Goal: Task Accomplishment & Management: Use online tool/utility

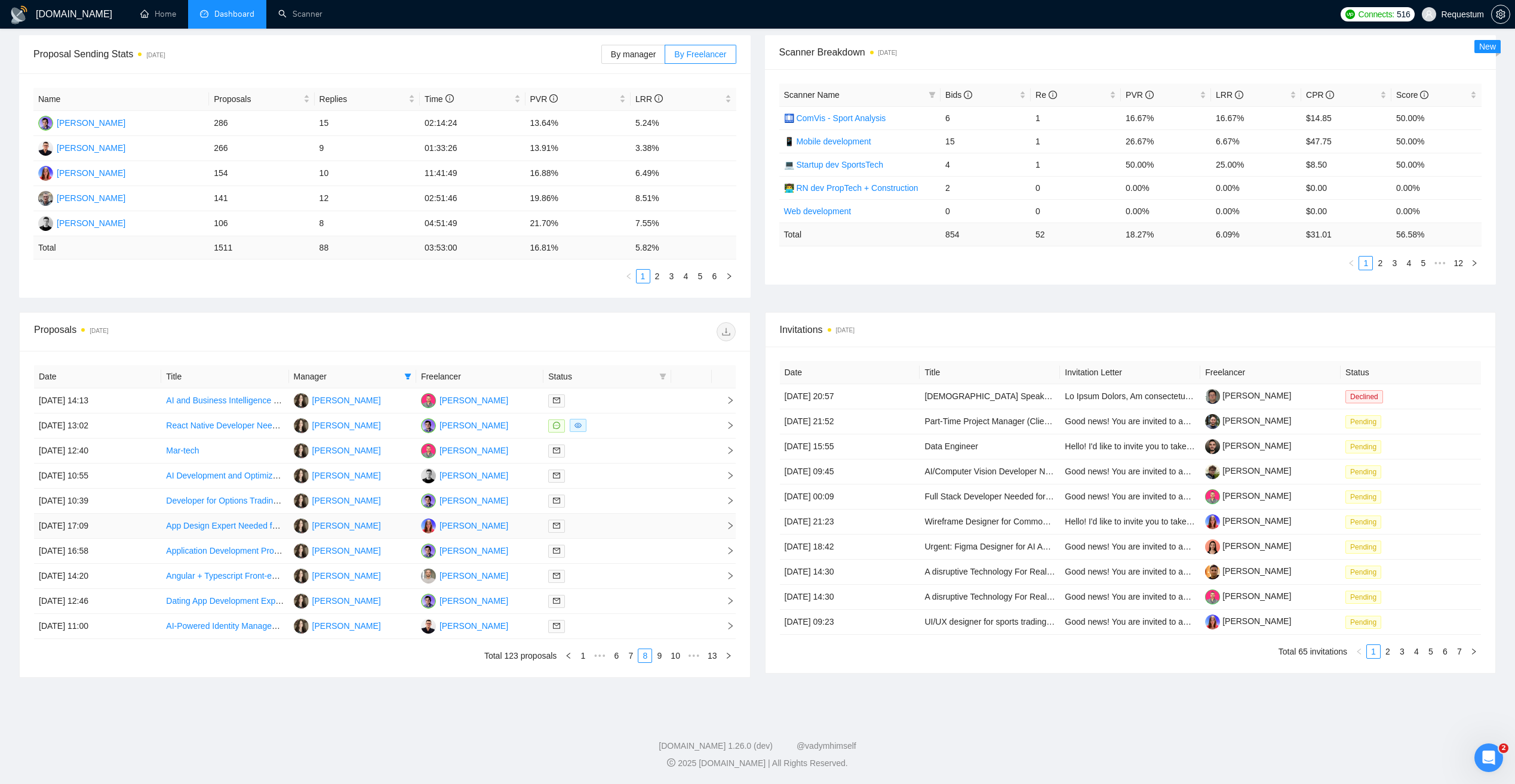
click at [617, 528] on div at bounding box center [607, 526] width 117 height 14
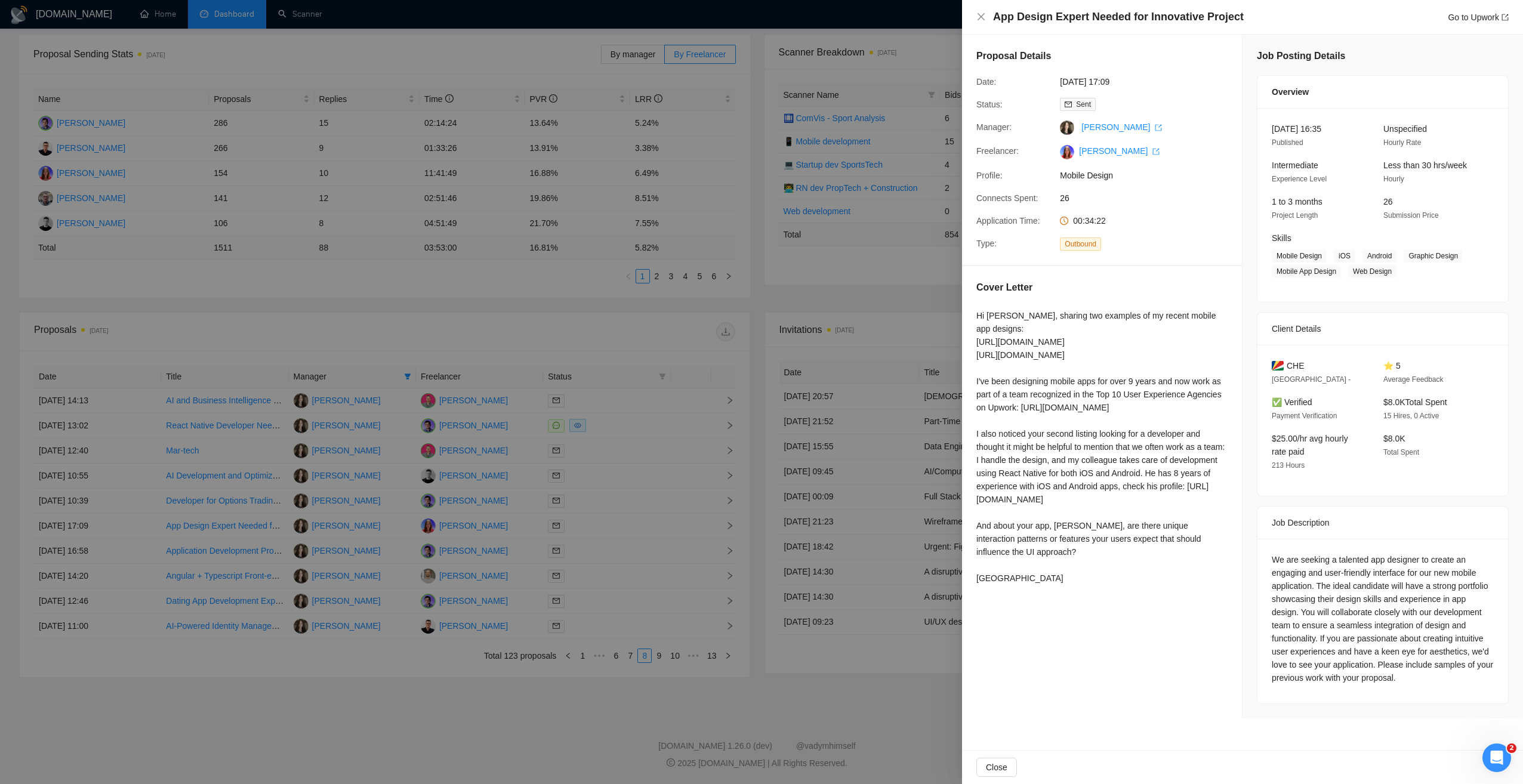
drag, startPoint x: 682, startPoint y: 691, endPoint x: 682, endPoint y: 671, distance: 20.0
click at [682, 691] on div at bounding box center [761, 392] width 1523 height 784
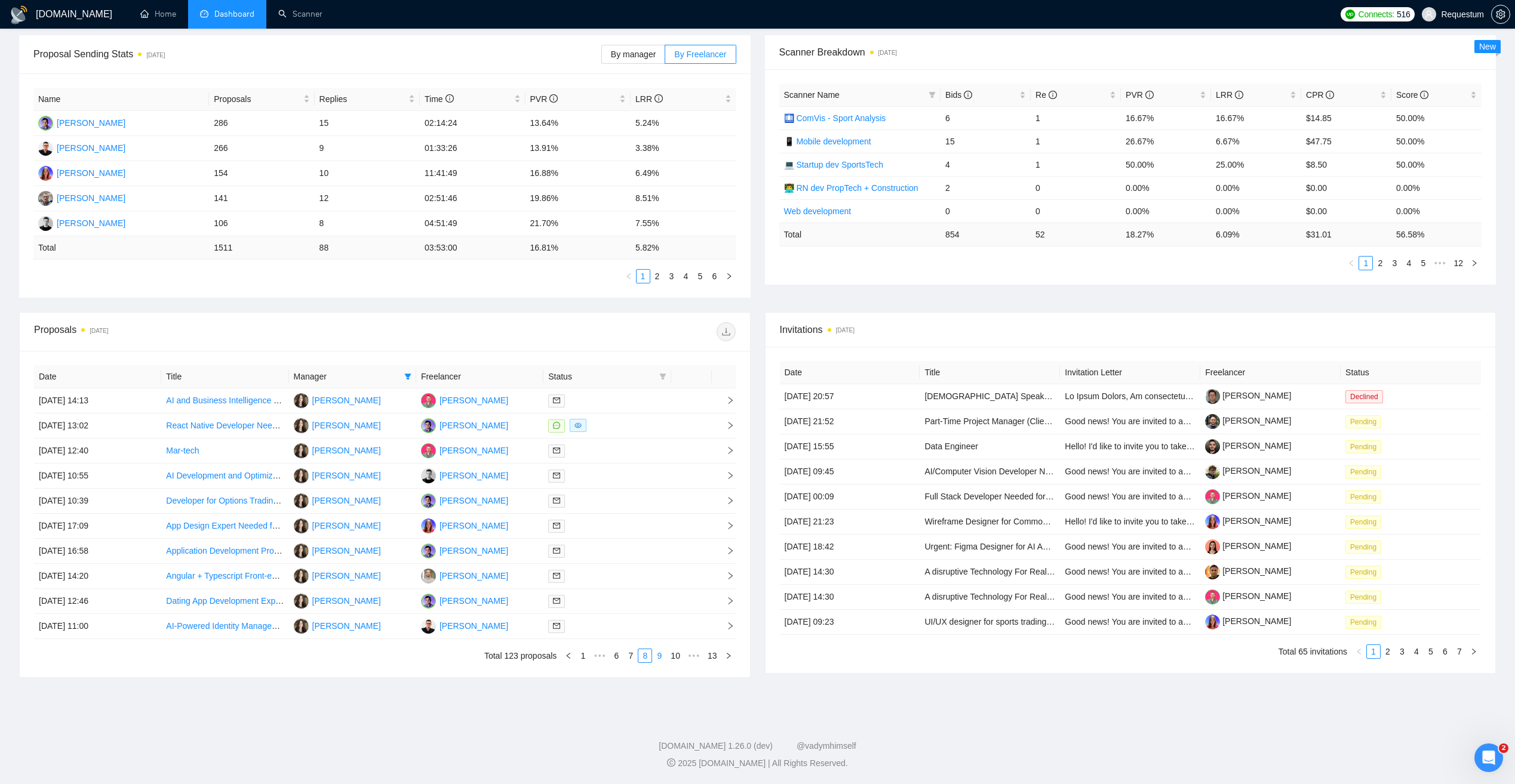
click at [661, 655] on link "9" at bounding box center [659, 655] width 13 height 13
click at [632, 499] on div at bounding box center [607, 501] width 117 height 14
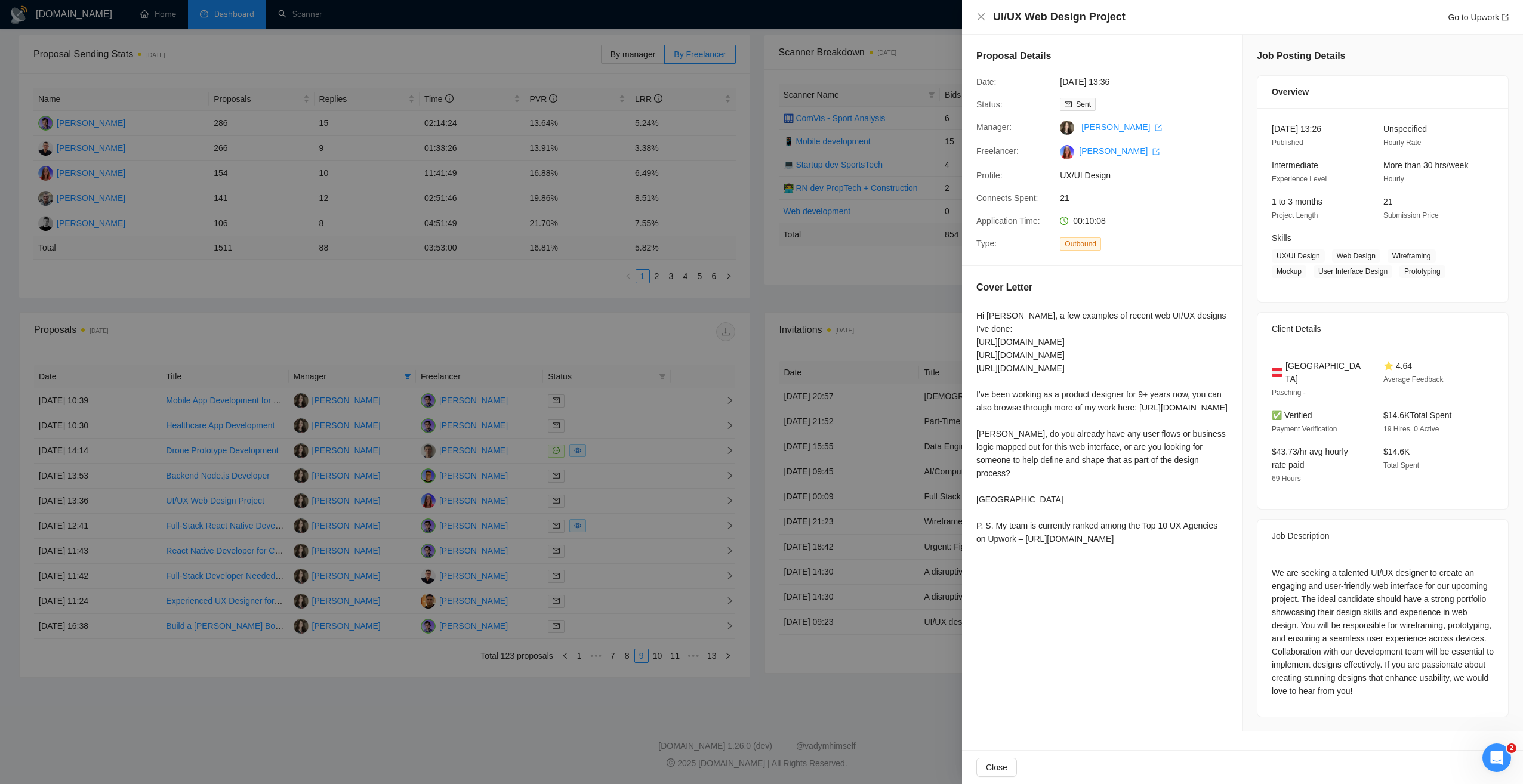
click at [483, 729] on div at bounding box center [761, 392] width 1523 height 784
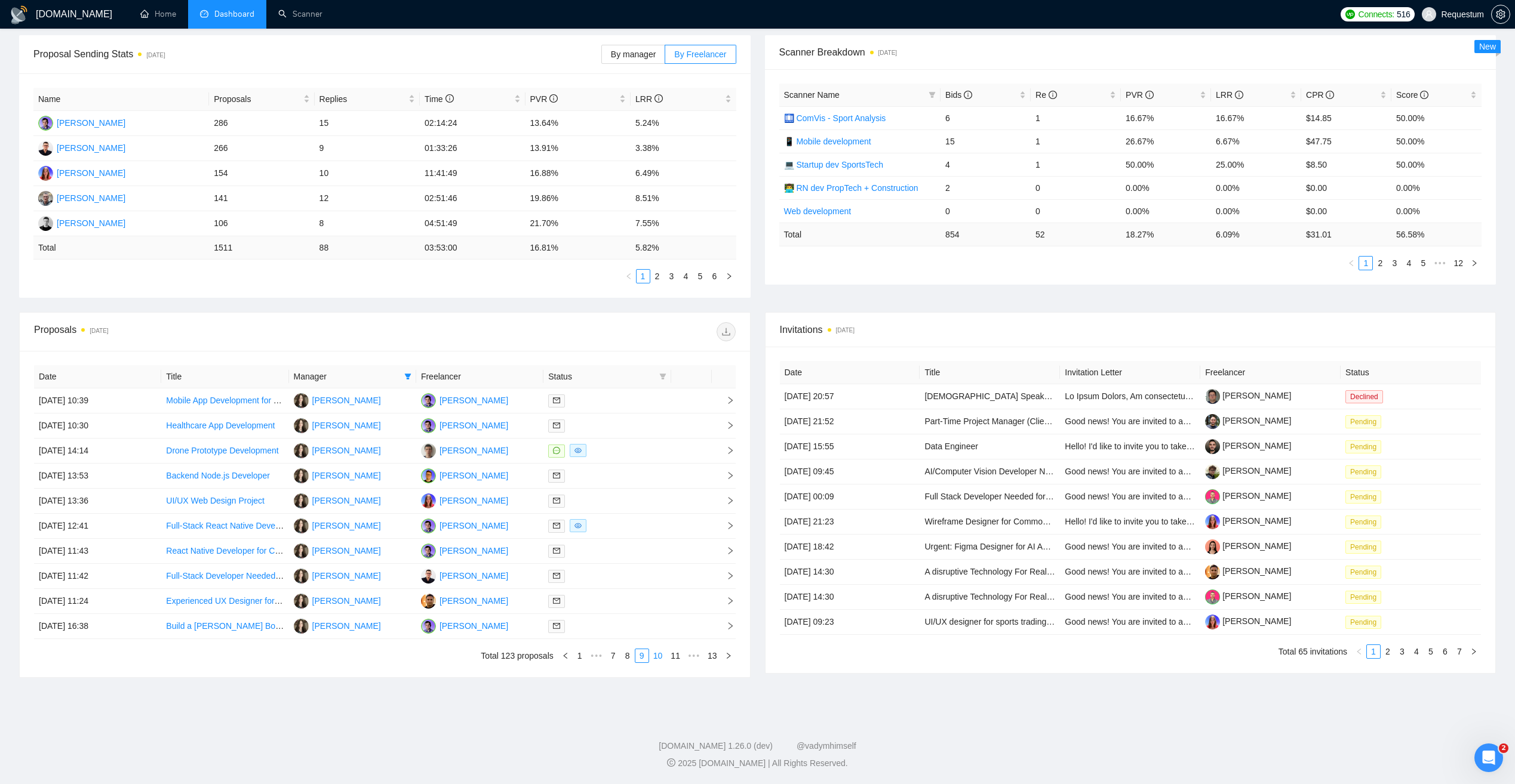
click at [651, 657] on link "10" at bounding box center [658, 655] width 17 height 13
click at [650, 420] on div at bounding box center [607, 425] width 117 height 14
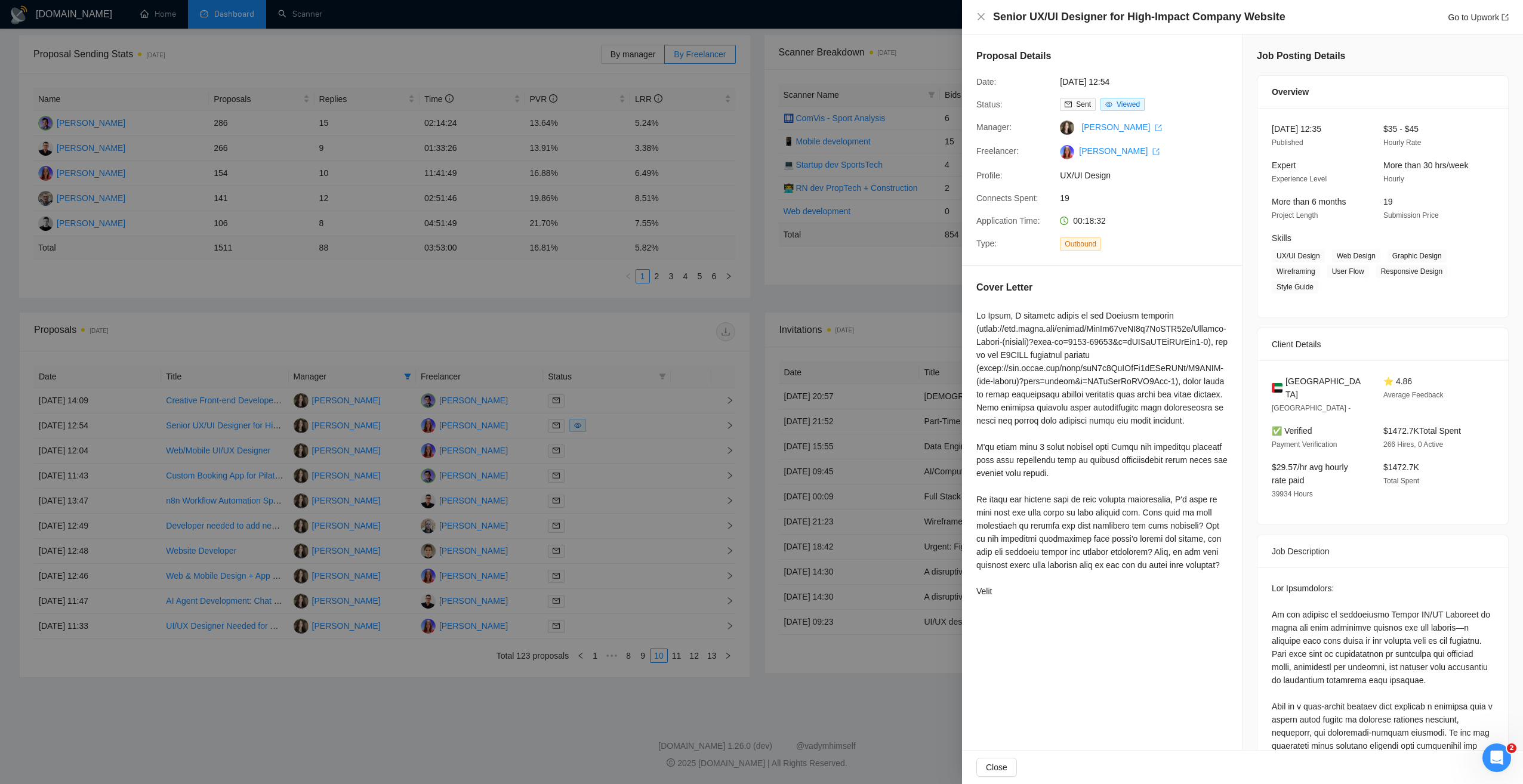
click at [646, 447] on div at bounding box center [761, 392] width 1523 height 784
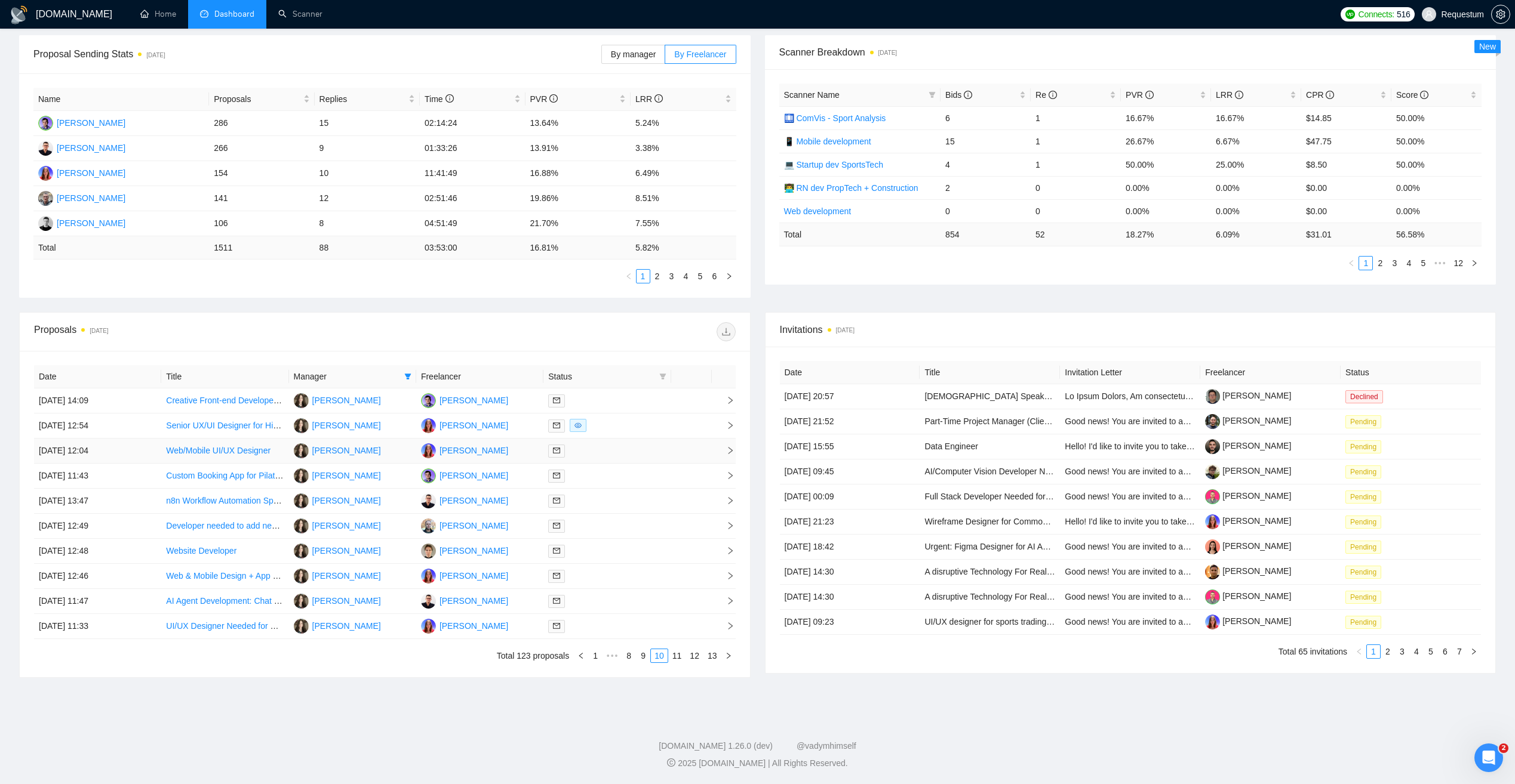
click at [647, 447] on div at bounding box center [607, 450] width 117 height 14
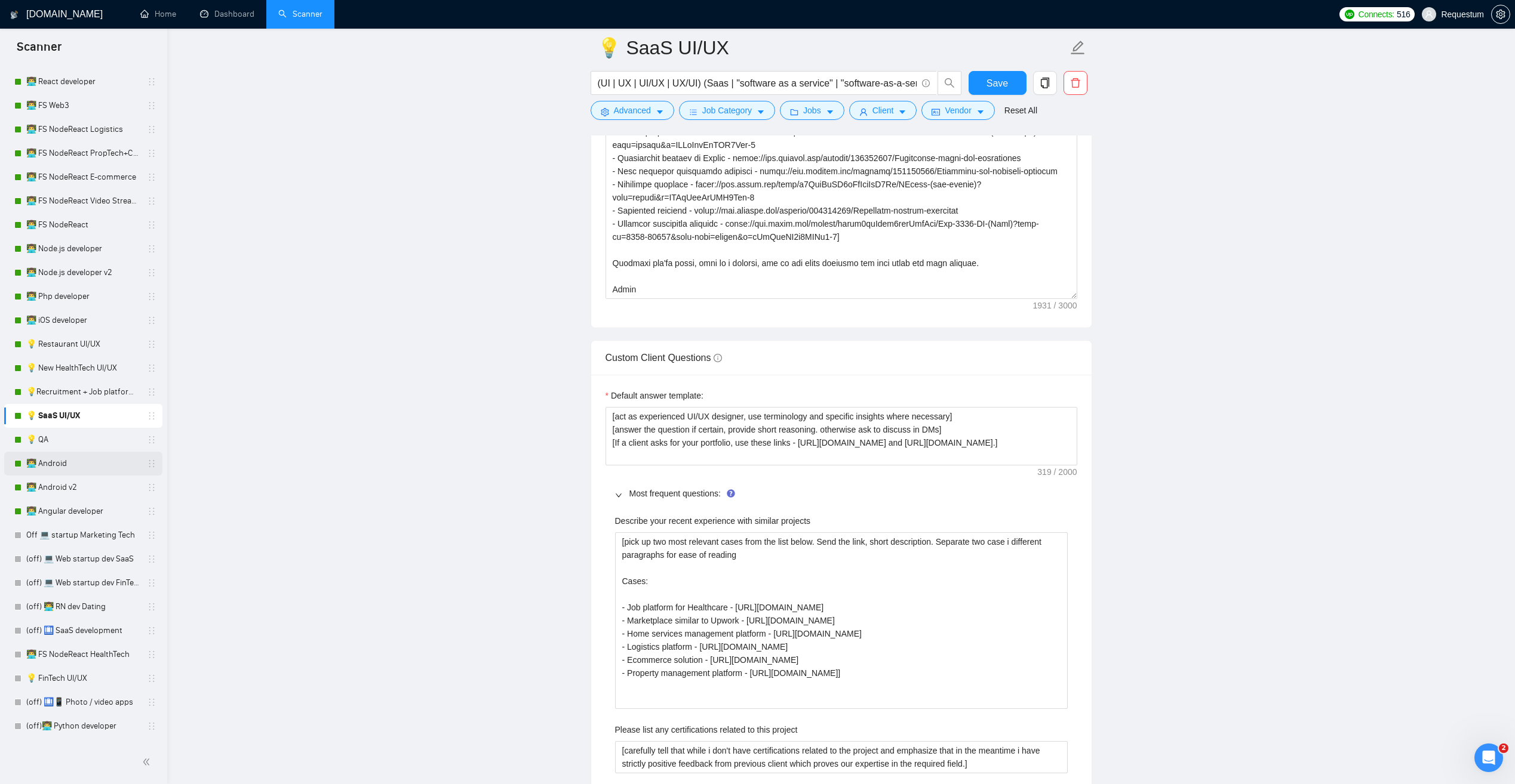
scroll to position [776, 0]
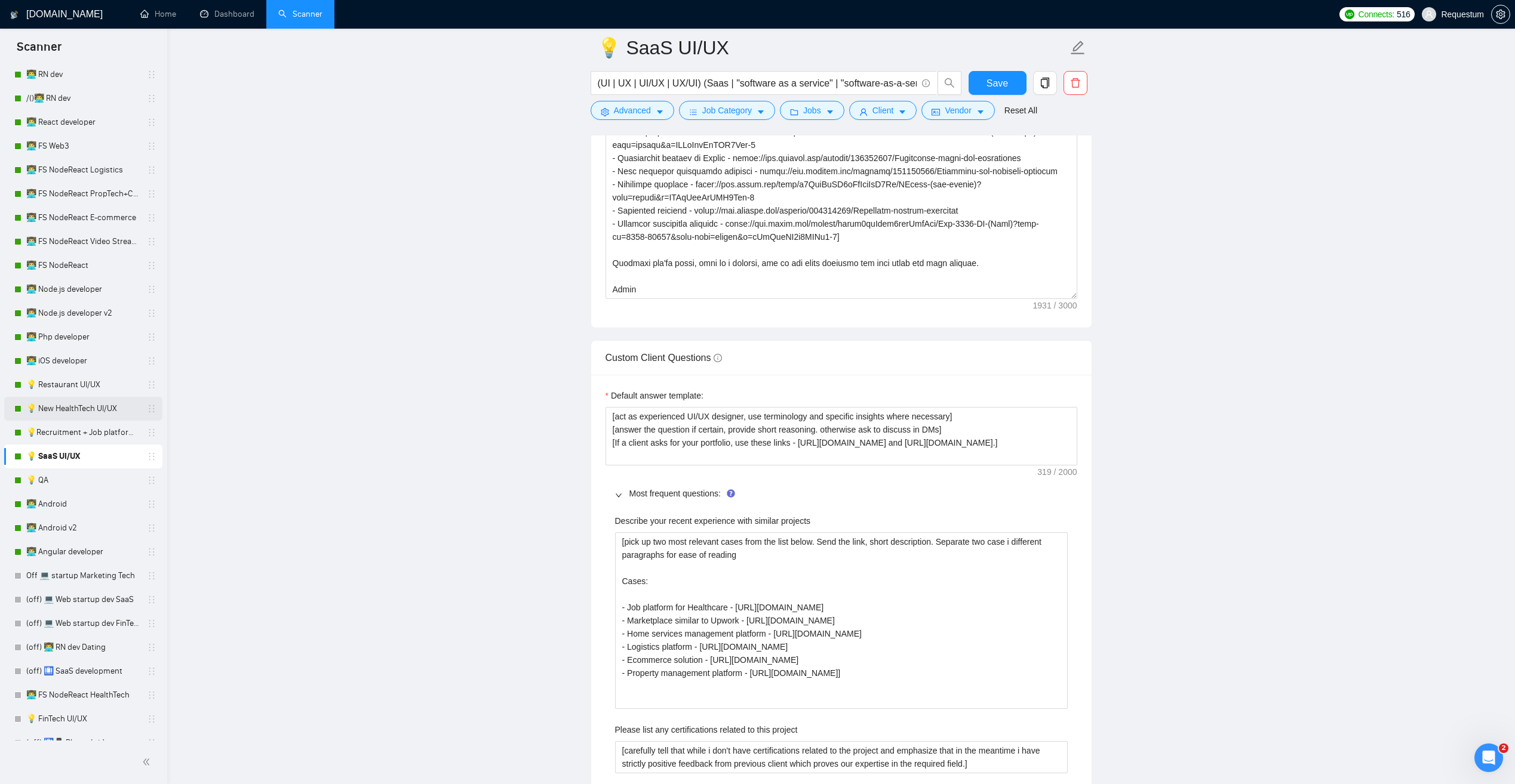
click at [132, 409] on link "💡 New HealthTech UI/UX" at bounding box center [82, 409] width 114 height 24
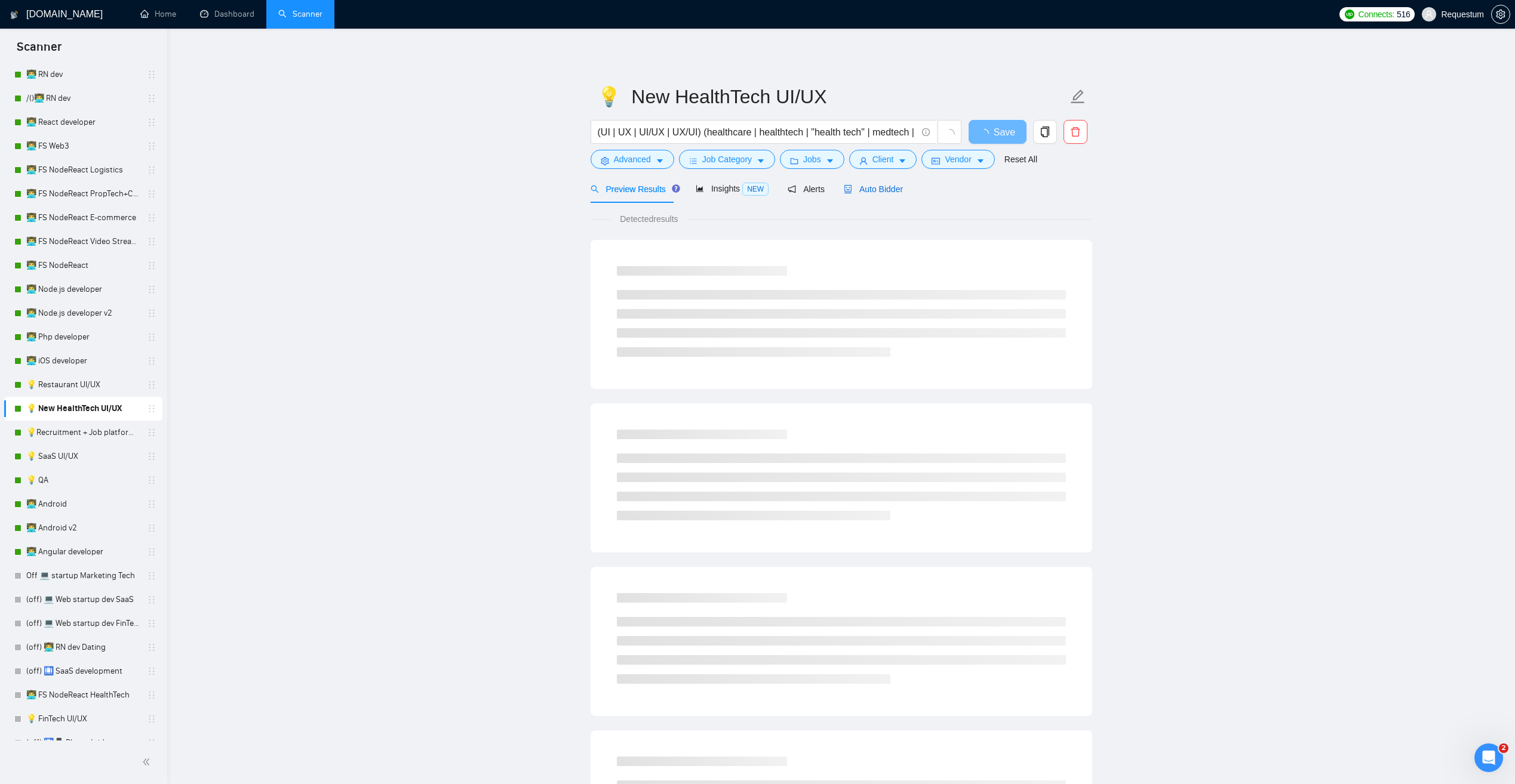
click at [864, 191] on span "Auto Bidder" at bounding box center [873, 189] width 59 height 9
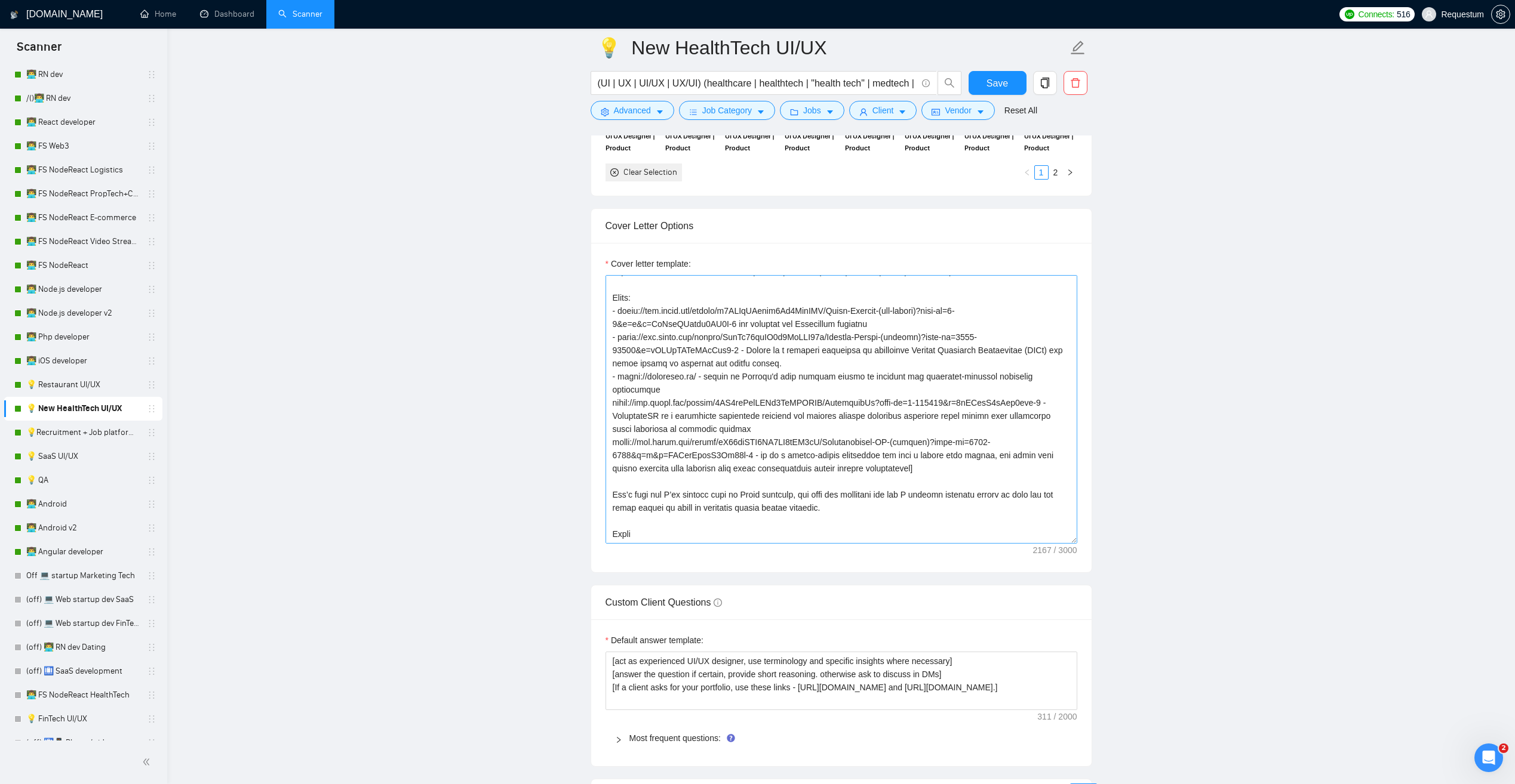
scroll to position [1313, 0]
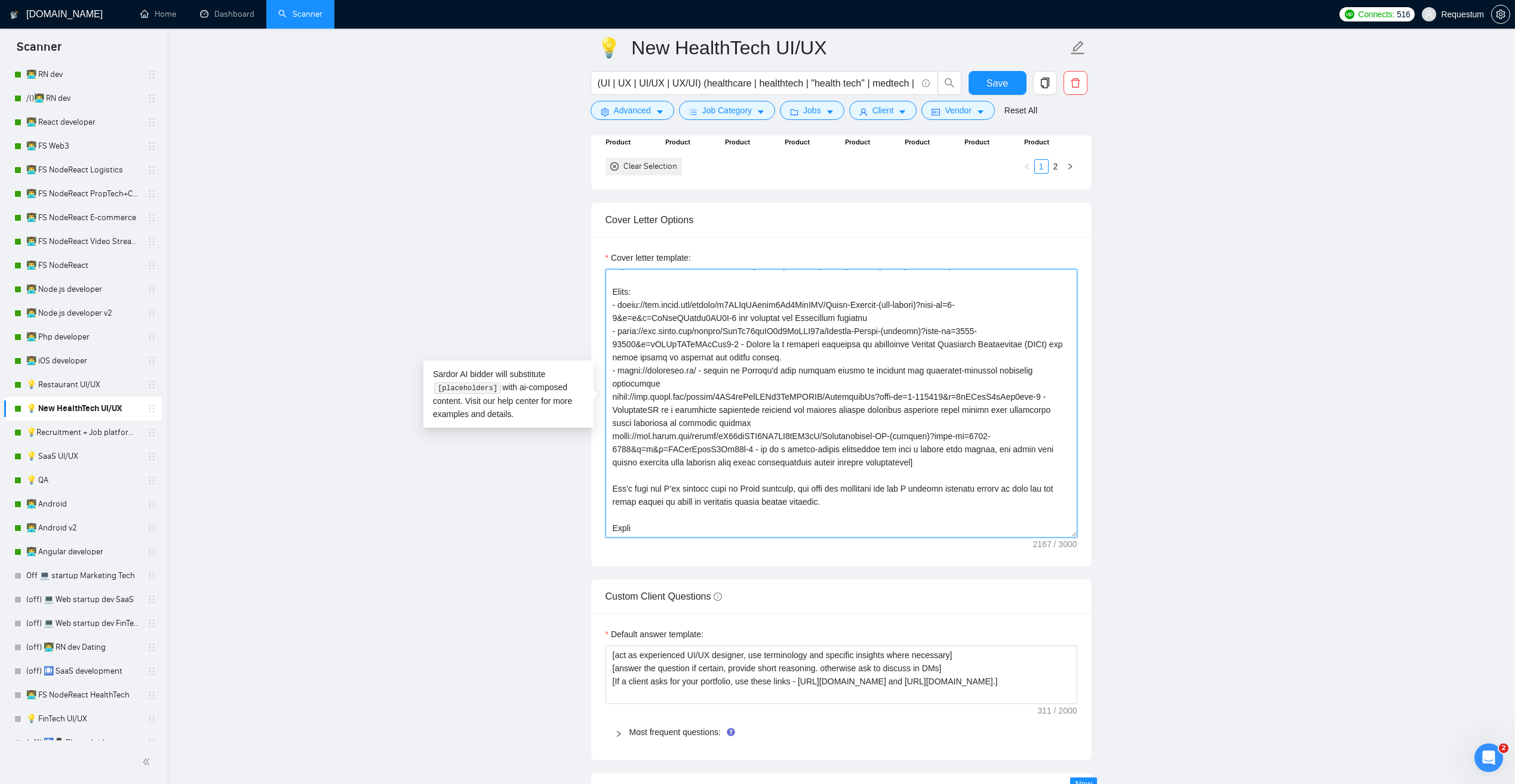
drag, startPoint x: 610, startPoint y: 490, endPoint x: 833, endPoint y: 508, distance: 223.7
click at [833, 508] on textarea "Cover letter template:" at bounding box center [842, 403] width 472 height 269
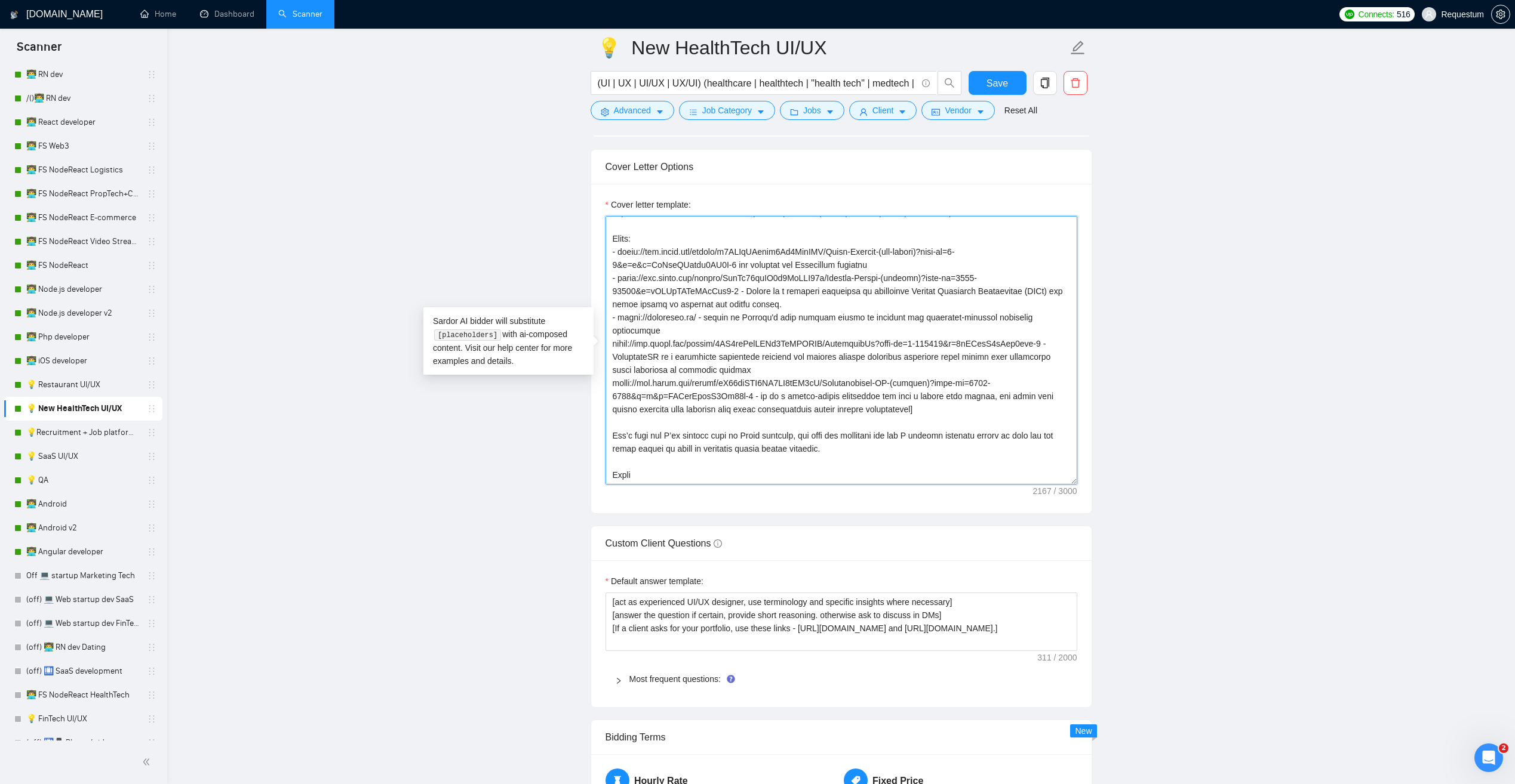
scroll to position [1373, 0]
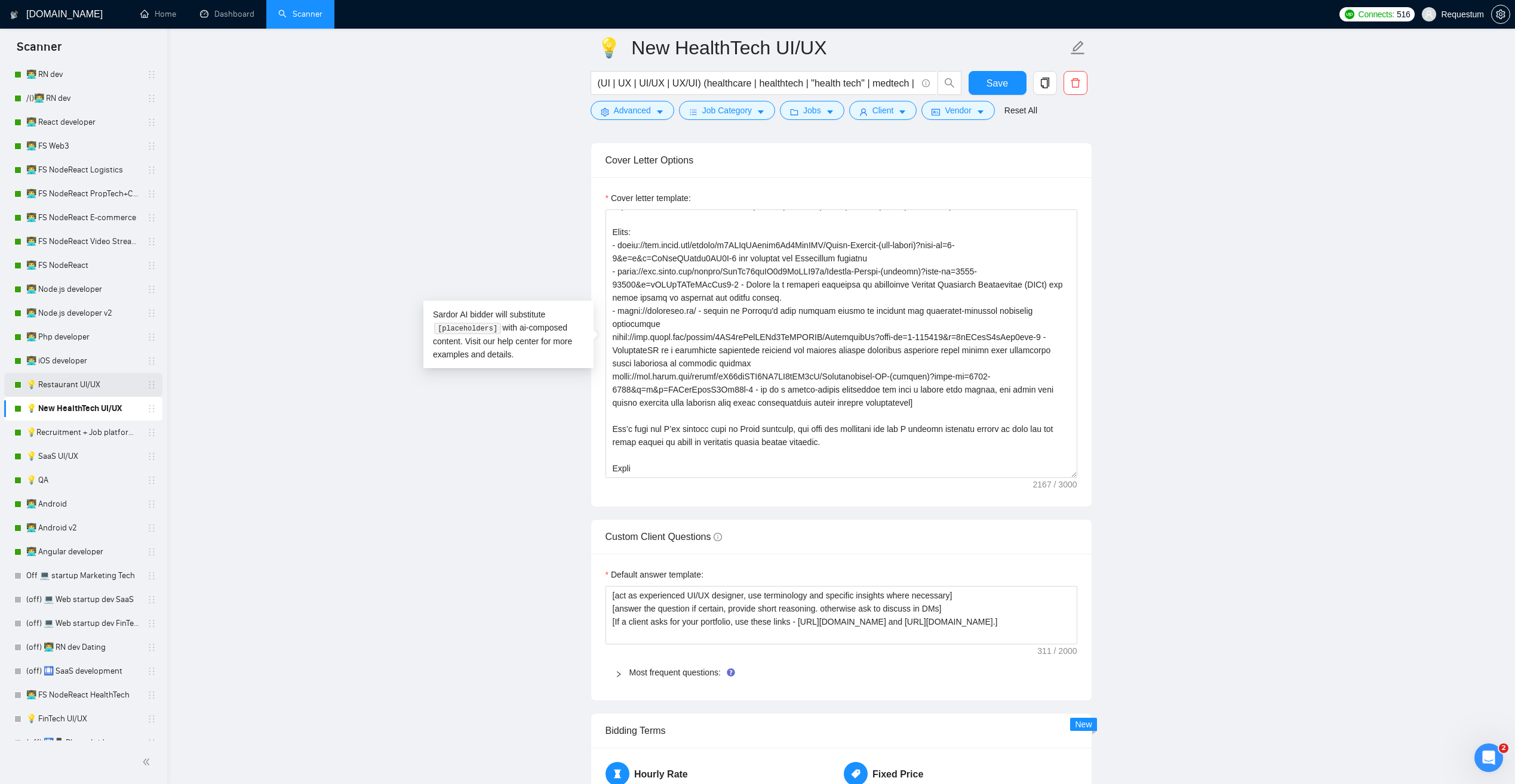
click at [98, 390] on link "💡 Restaurant UI/UX" at bounding box center [82, 385] width 114 height 24
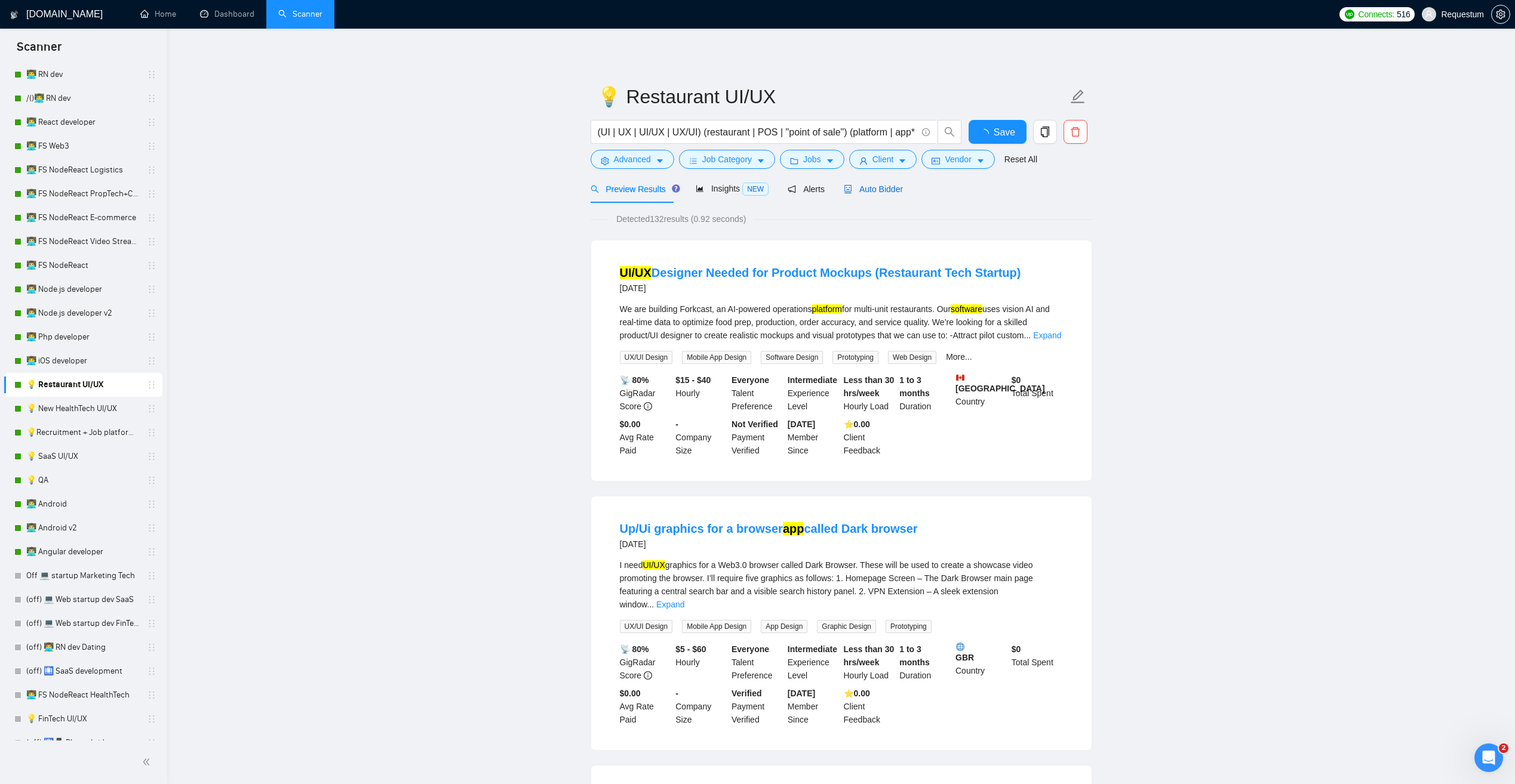
click at [856, 190] on span "Auto Bidder" at bounding box center [873, 189] width 59 height 9
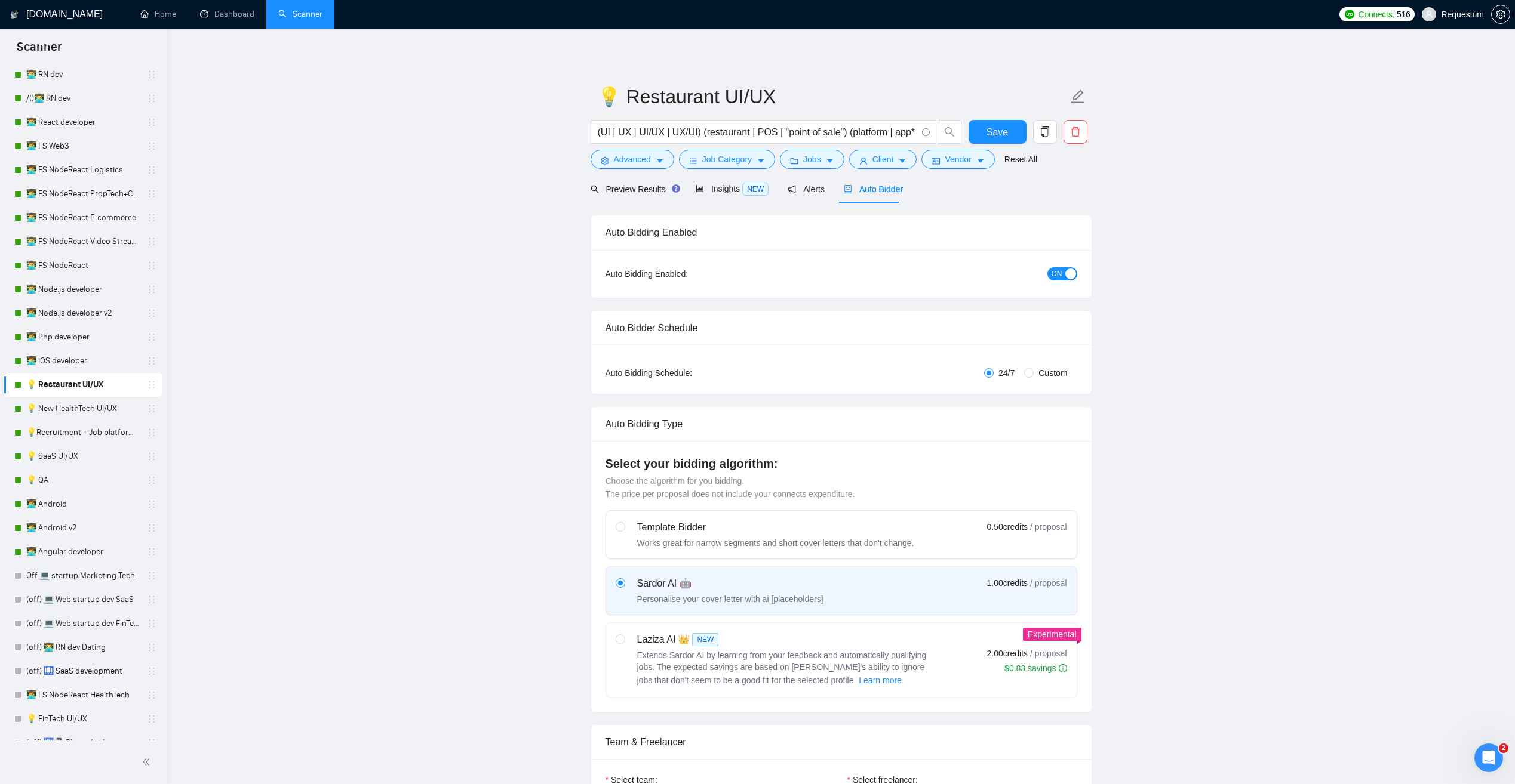
checkbox input "true"
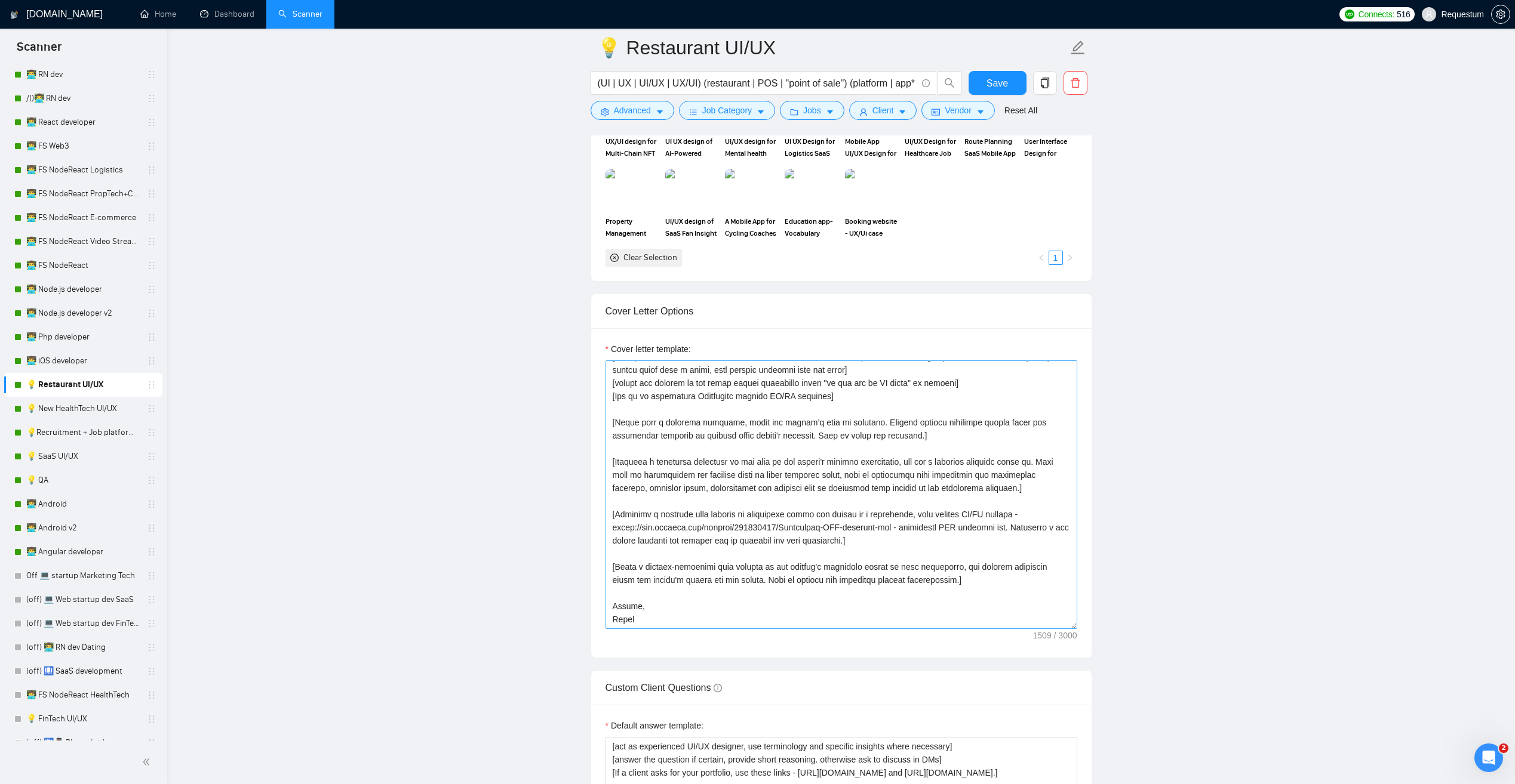
scroll to position [1134, 0]
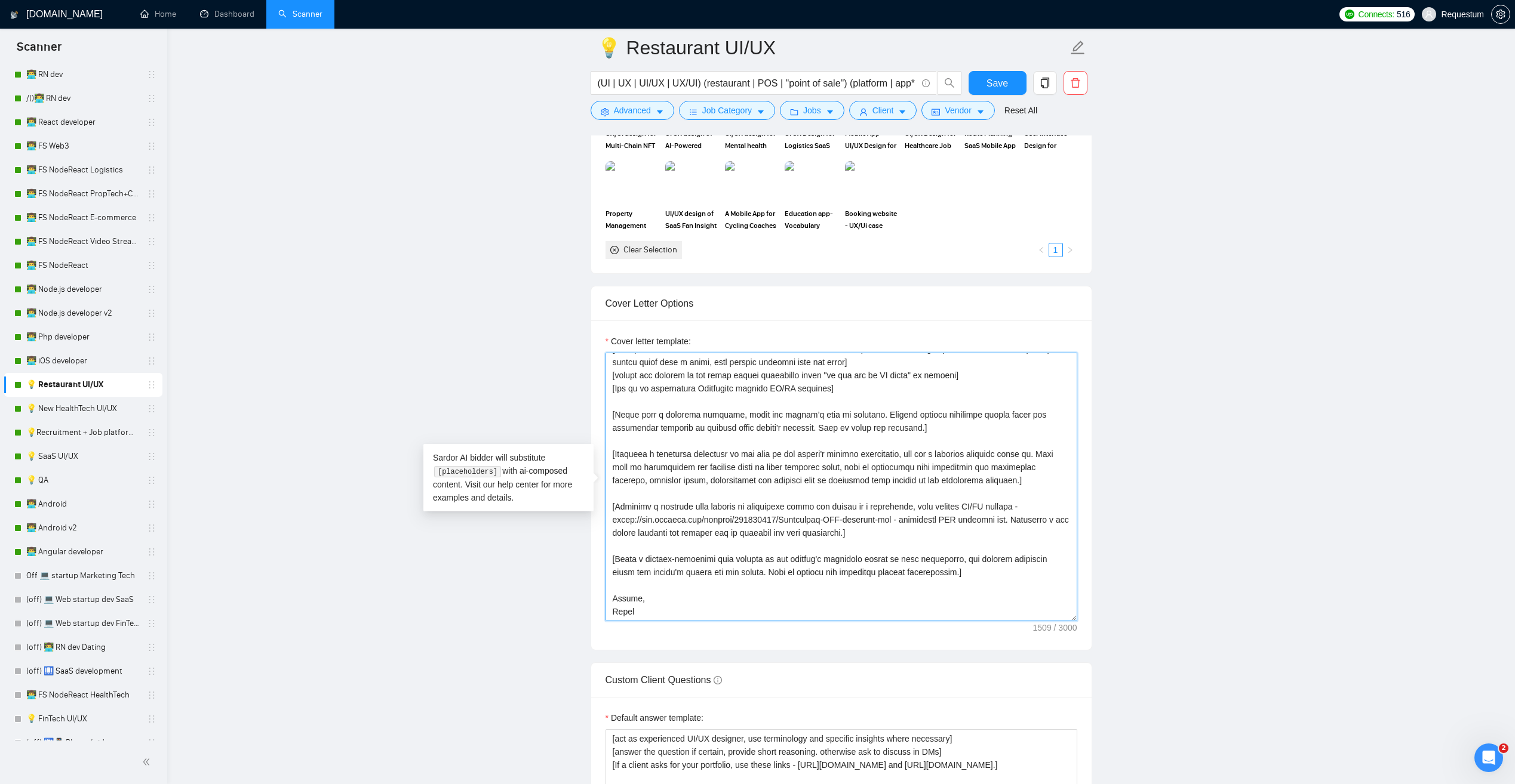
drag, startPoint x: 616, startPoint y: 560, endPoint x: 918, endPoint y: 575, distance: 302.4
click at [918, 575] on textarea "Cover letter template:" at bounding box center [842, 487] width 472 height 269
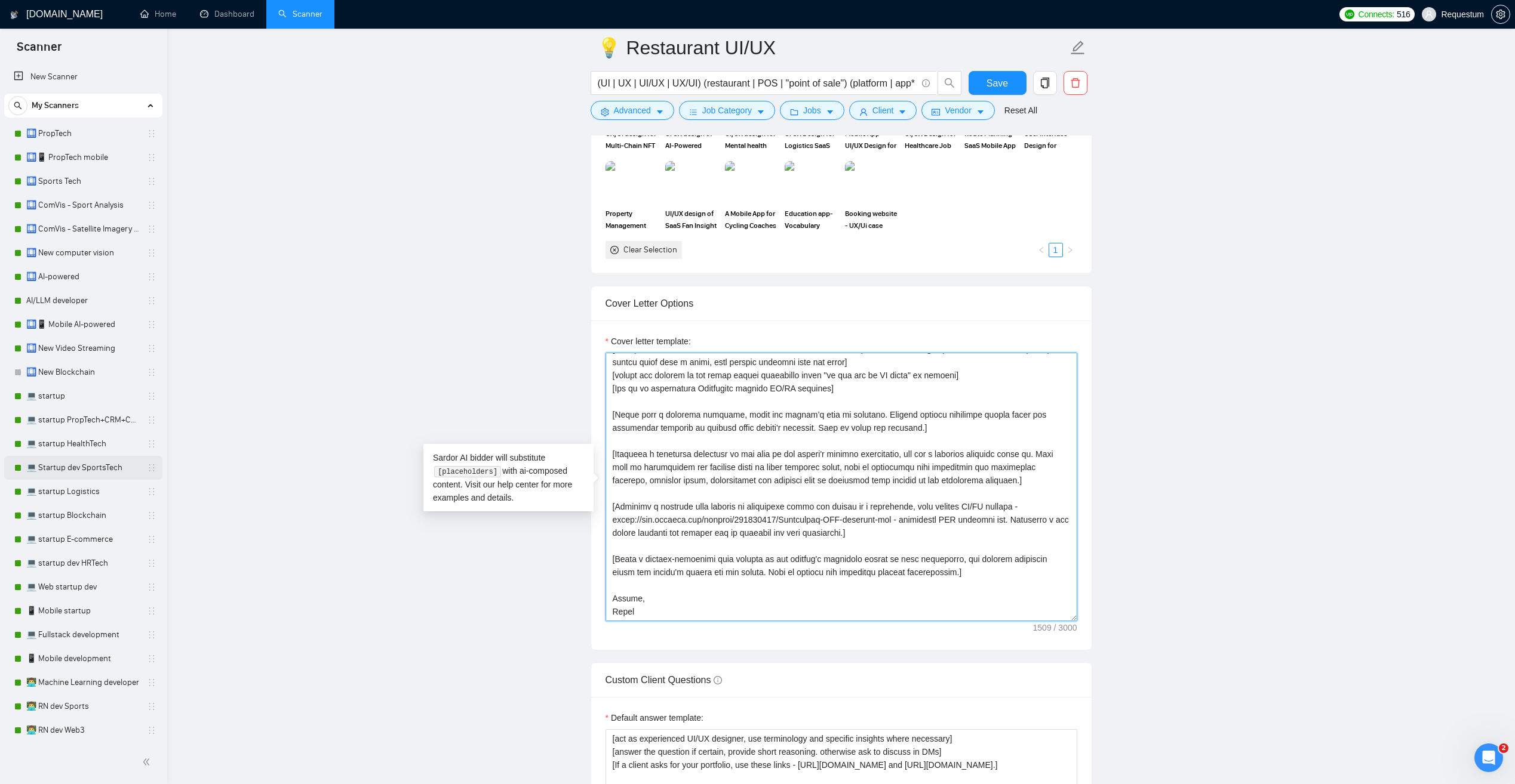
scroll to position [0, 0]
click at [346, 300] on main "💡 Restaurant UI/UX (UI | UX | UI/UX | UX/UI) (restaurant | POS | "point of sale…" at bounding box center [841, 686] width 1310 height 3546
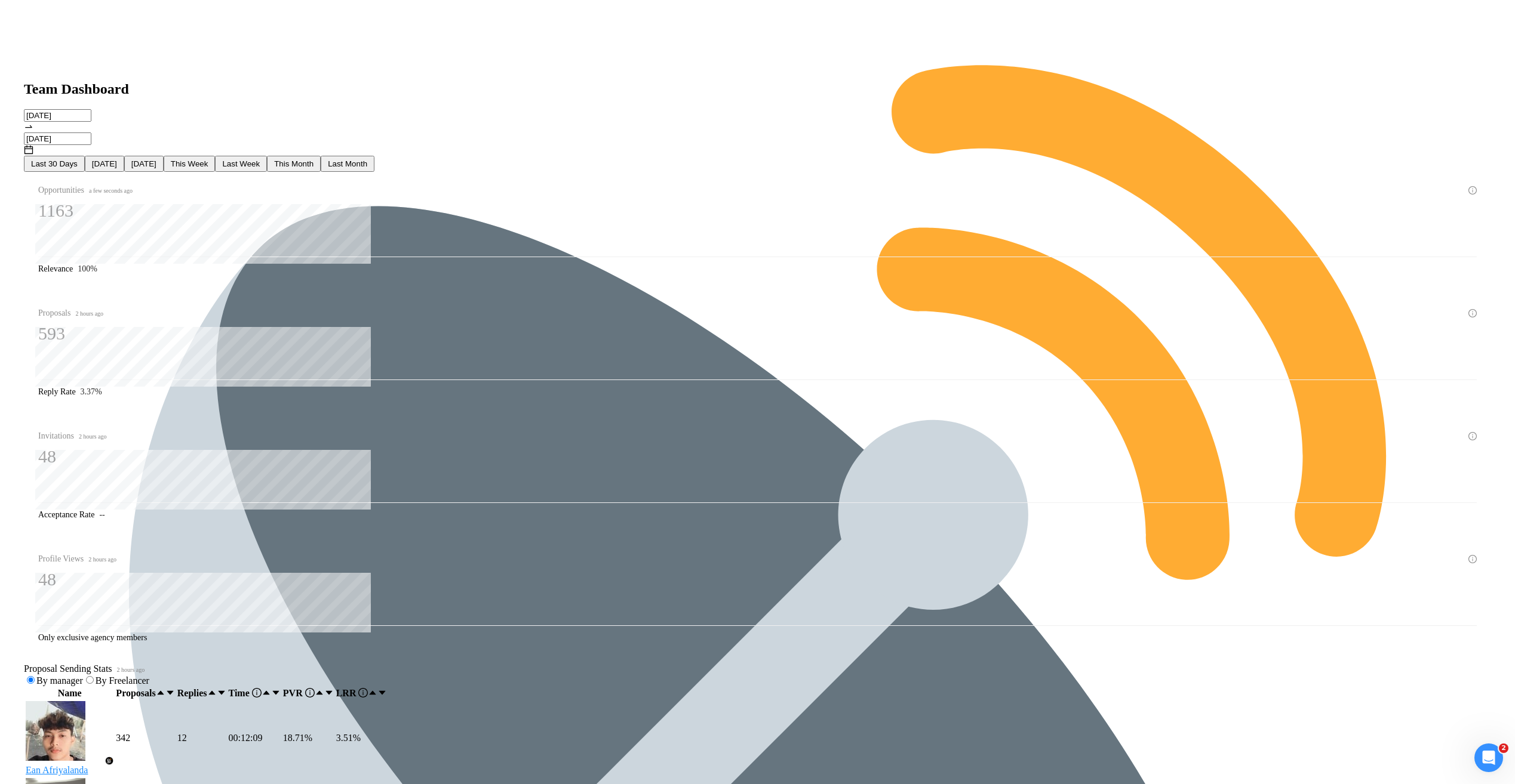
click at [149, 676] on span "By Freelancer" at bounding box center [122, 680] width 54 height 10
click at [93, 676] on input "By Freelancer" at bounding box center [90, 680] width 7 height 7
drag, startPoint x: 443, startPoint y: 346, endPoint x: 560, endPoint y: 348, distance: 117.0
